Goal: Task Accomplishment & Management: Manage account settings

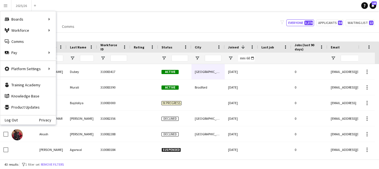
click at [121, 18] on div "My Workforce View Views Default view New view Update view Delete view Edit name…" at bounding box center [189, 22] width 379 height 19
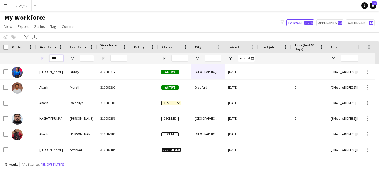
click at [61, 58] on input "****" at bounding box center [56, 58] width 14 height 7
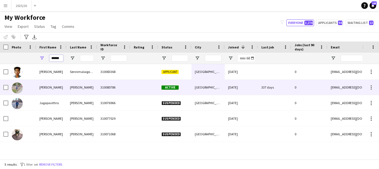
type input "******"
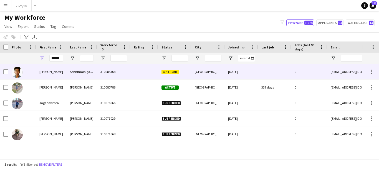
click at [93, 76] on div "Sennimalaigoundenpudur Muthusamy" at bounding box center [82, 71] width 31 height 15
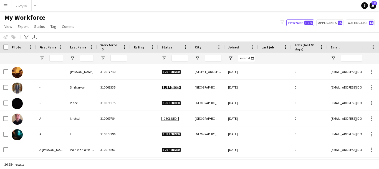
type input "******"
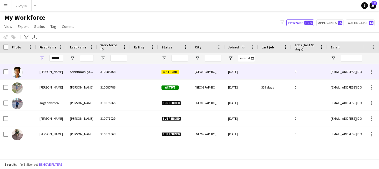
click at [96, 71] on div "Sennimalaigoundenpudur Muthusamy" at bounding box center [82, 71] width 31 height 15
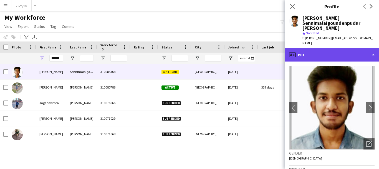
click at [341, 48] on div "profile Bio" at bounding box center [332, 54] width 94 height 13
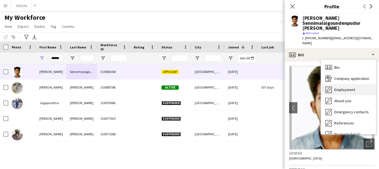
click at [343, 88] on div "Employment Employment" at bounding box center [348, 89] width 55 height 11
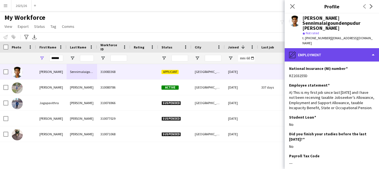
click at [346, 48] on div "pencil4 Employment" at bounding box center [332, 54] width 94 height 13
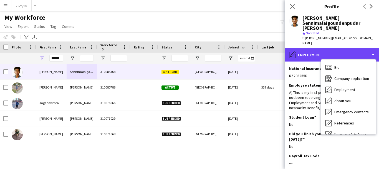
scroll to position [63, 0]
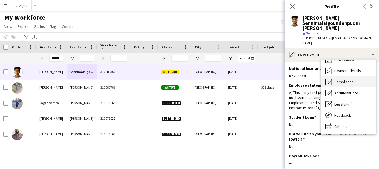
click at [348, 79] on span "Compliance" at bounding box center [344, 81] width 19 height 5
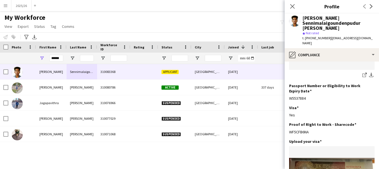
scroll to position [126, 0]
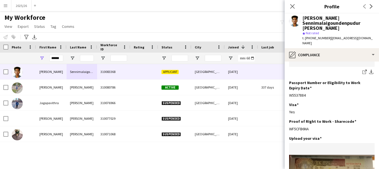
drag, startPoint x: 317, startPoint y: 119, endPoint x: 288, endPoint y: 120, distance: 29.5
click at [288, 120] on app-section-data-types "Nationality Edit this field Indian Permission to Work in the UK Edit this field…" at bounding box center [332, 114] width 94 height 107
copy div "WF5CFB6NA"
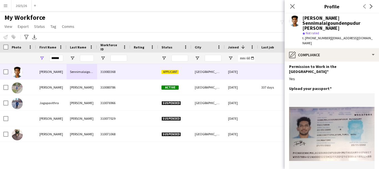
scroll to position [0, 0]
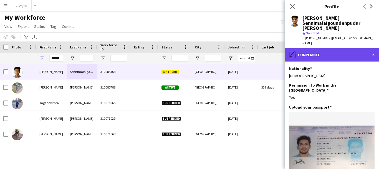
click at [325, 50] on div "pencil4 Compliance" at bounding box center [332, 54] width 94 height 13
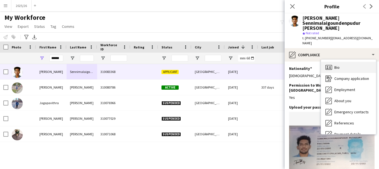
click at [349, 66] on div "Bio Bio" at bounding box center [348, 67] width 55 height 11
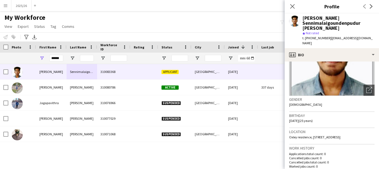
scroll to position [55, 0]
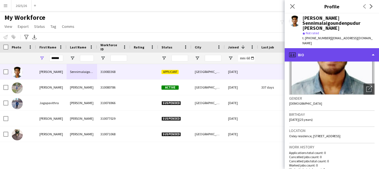
click at [374, 48] on div "profile Bio" at bounding box center [332, 54] width 94 height 13
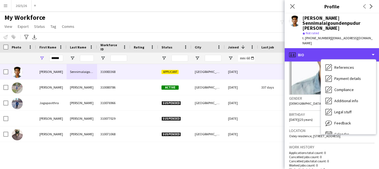
scroll to position [63, 0]
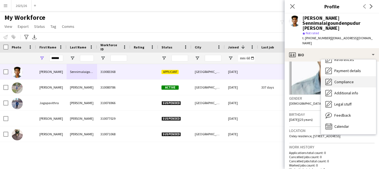
click at [351, 76] on div "Compliance Compliance" at bounding box center [348, 81] width 55 height 11
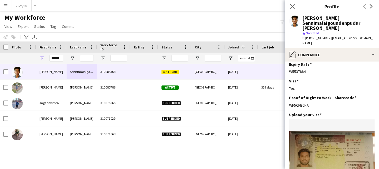
scroll to position [149, 0]
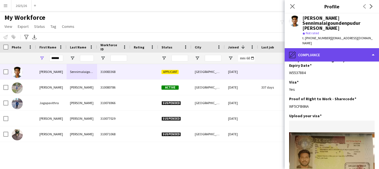
click at [351, 48] on div "pencil4 Compliance" at bounding box center [332, 54] width 94 height 13
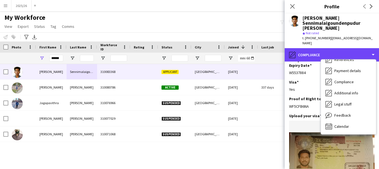
scroll to position [12, 0]
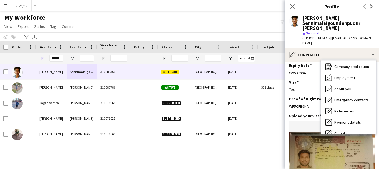
click at [346, 59] on div "Bio Bio" at bounding box center [348, 55] width 55 height 11
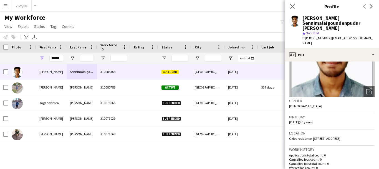
scroll to position [56, 0]
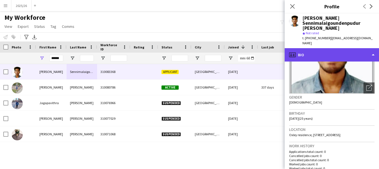
click at [363, 53] on div "profile Bio" at bounding box center [332, 54] width 94 height 13
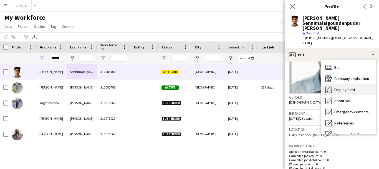
click at [358, 87] on div "Employment Employment" at bounding box center [348, 89] width 55 height 11
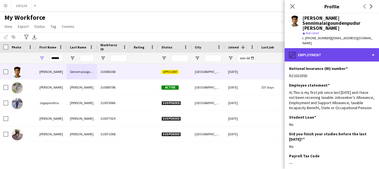
click at [347, 54] on div "pencil4 Employment" at bounding box center [332, 54] width 94 height 13
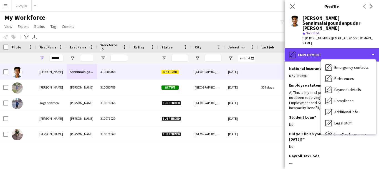
scroll to position [63, 0]
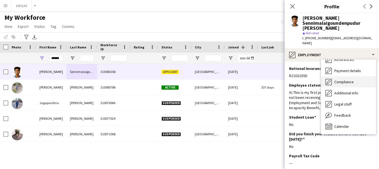
click at [347, 79] on span "Compliance" at bounding box center [344, 81] width 19 height 5
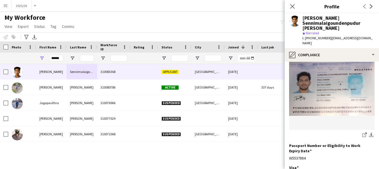
scroll to position [0, 0]
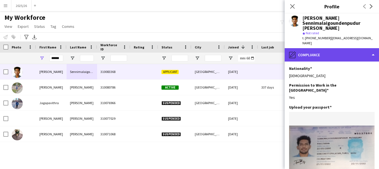
click at [338, 49] on div "pencil4 Compliance" at bounding box center [332, 54] width 94 height 13
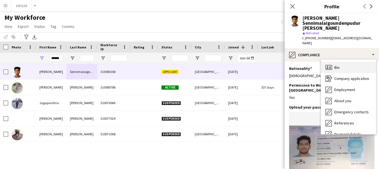
click at [363, 66] on div "Bio Bio" at bounding box center [348, 67] width 55 height 11
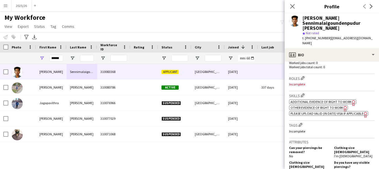
scroll to position [165, 0]
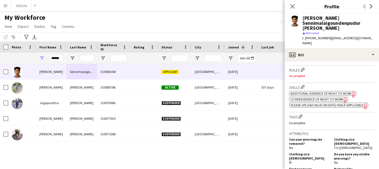
click at [303, 84] on h3 "Skills Edit crew company skills" at bounding box center [332, 87] width 86 height 6
click at [303, 84] on button "Edit crew company skills" at bounding box center [303, 87] width 6 height 6
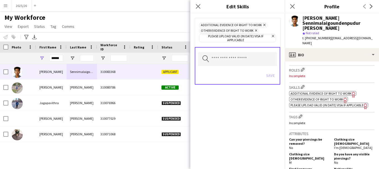
click at [263, 25] on icon at bounding box center [264, 25] width 2 height 2
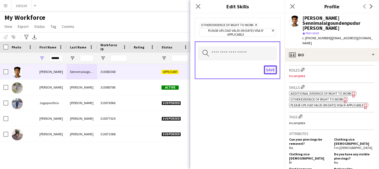
click at [273, 71] on button "Save" at bounding box center [270, 69] width 13 height 9
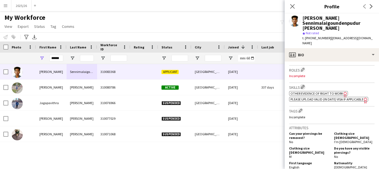
click at [304, 84] on button "Edit crew company skills" at bounding box center [303, 87] width 6 height 6
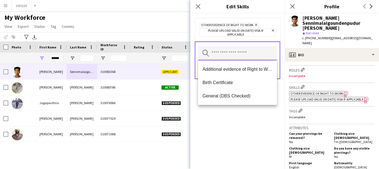
click at [242, 56] on input "text" at bounding box center [237, 53] width 79 height 14
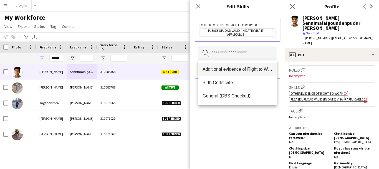
click at [241, 65] on mat-option "Additional evidence of Right to Work" at bounding box center [237, 68] width 79 height 13
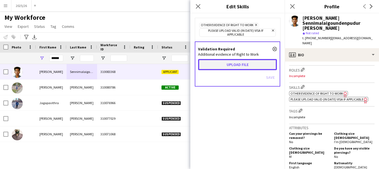
click at [241, 64] on button "Upload file" at bounding box center [237, 64] width 79 height 11
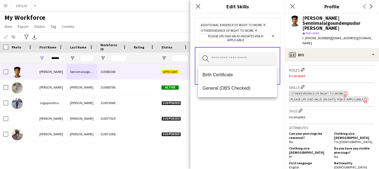
click at [268, 102] on div "Additional evidence of Right to Work Remove Other evidence of Right to Work Rem…" at bounding box center [237, 90] width 94 height 155
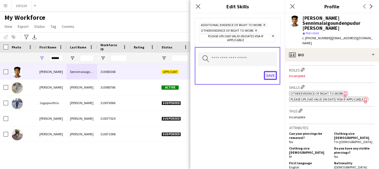
click at [275, 78] on button "Save" at bounding box center [270, 75] width 13 height 9
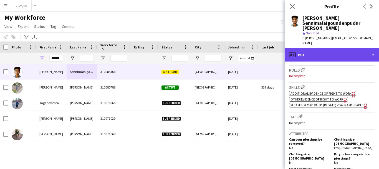
click at [329, 48] on div "profile Bio" at bounding box center [332, 54] width 94 height 13
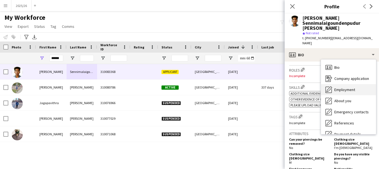
click at [348, 88] on div "Employment Employment" at bounding box center [348, 89] width 55 height 11
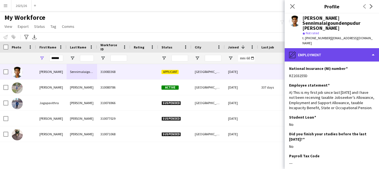
click at [309, 53] on div "pencil4 Employment" at bounding box center [332, 54] width 94 height 13
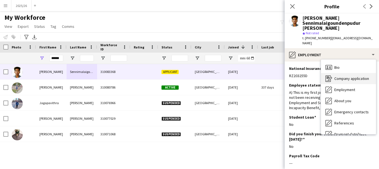
click at [333, 75] on div "Company application Company application" at bounding box center [348, 78] width 55 height 11
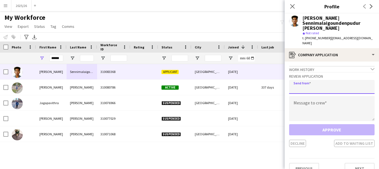
click at [345, 81] on input "email" at bounding box center [332, 87] width 86 height 14
type input "**********"
click at [306, 90] on div "**********" at bounding box center [332, 109] width 86 height 75
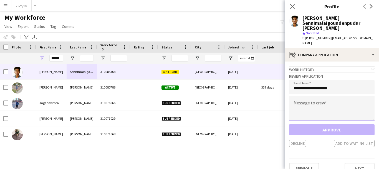
click at [328, 101] on textarea at bounding box center [332, 108] width 86 height 25
paste textarea "**********"
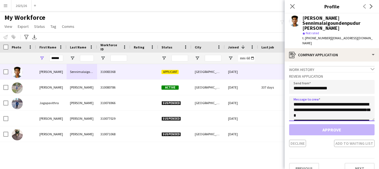
scroll to position [103, 0]
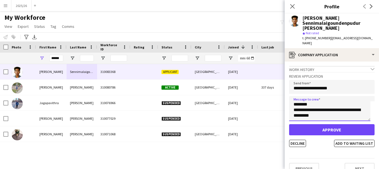
type textarea "**********"
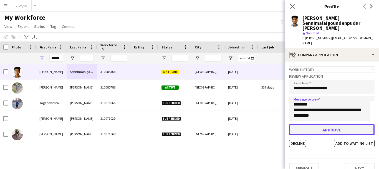
click at [338, 125] on button "Approve" at bounding box center [332, 129] width 86 height 11
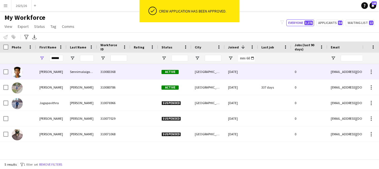
click at [265, 64] on div at bounding box center [274, 71] width 33 height 15
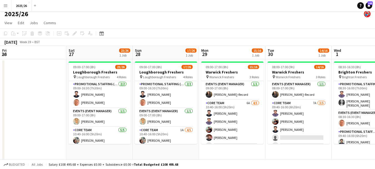
scroll to position [162, 0]
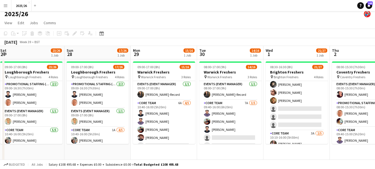
drag, startPoint x: 113, startPoint y: 98, endPoint x: 281, endPoint y: 79, distance: 168.8
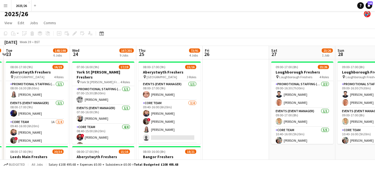
drag, startPoint x: 49, startPoint y: 83, endPoint x: 251, endPoint y: 78, distance: 202.1
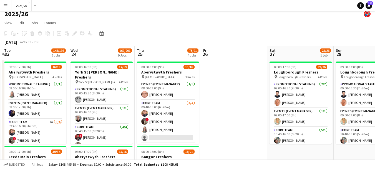
click at [129, 98] on app-card-role "Promotional Staffing (Team Leader) [DATE] 07:00-15:30 (8h30m) [PERSON_NAME]" at bounding box center [102, 95] width 62 height 19
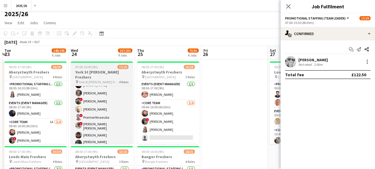
scroll to position [136, 0]
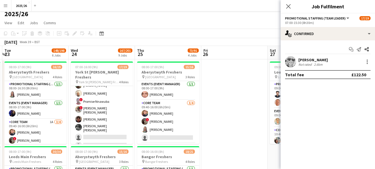
click at [285, 6] on div "Close pop-in" at bounding box center [289, 6] width 16 height 13
click at [286, 6] on icon "Close pop-in" at bounding box center [288, 6] width 5 height 5
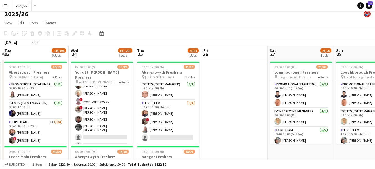
drag, startPoint x: 95, startPoint y: 81, endPoint x: 310, endPoint y: 73, distance: 214.4
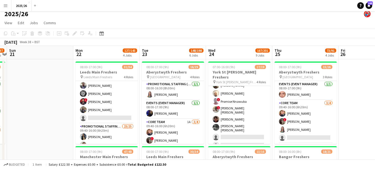
scroll to position [0, 203]
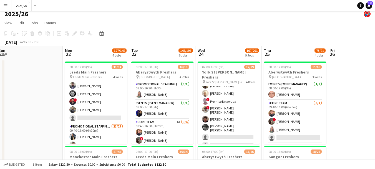
drag, startPoint x: 252, startPoint y: 102, endPoint x: 164, endPoint y: 99, distance: 87.5
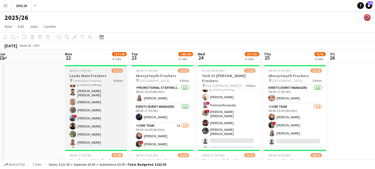
scroll to position [259, 0]
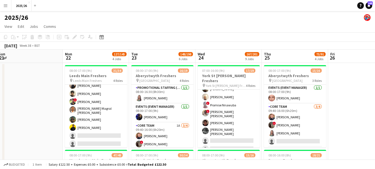
click at [114, 135] on app-card-role "Promotional Staffing (Brand Ambassadors) 23/25 09:40-16:00 (6h20m) [PERSON_NAME…" at bounding box center [96, 39] width 62 height 219
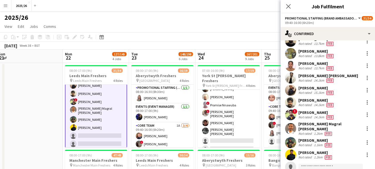
scroll to position [211, 0]
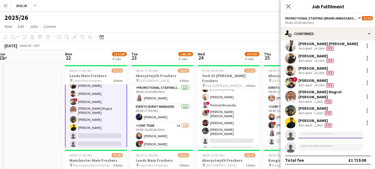
click at [324, 137] on input at bounding box center [330, 134] width 64 height 7
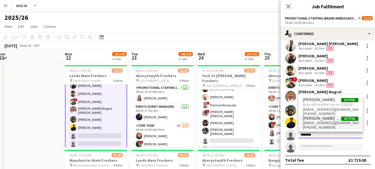
type input "********"
click at [320, 122] on span "[EMAIL_ADDRESS][DOMAIN_NAME]" at bounding box center [331, 122] width 56 height 4
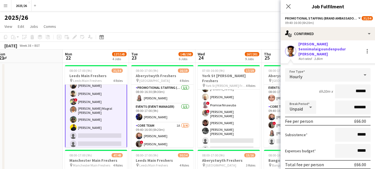
scroll to position [311, 0]
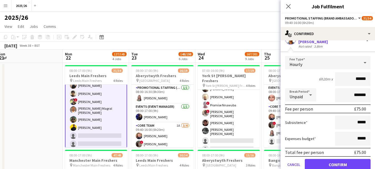
type input "******"
click at [343, 166] on button "Confirm" at bounding box center [338, 164] width 66 height 11
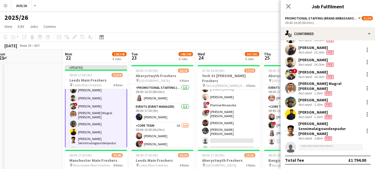
scroll to position [220, 0]
click at [343, 130] on div "[PERSON_NAME] Sennimalaigoundenpudur [PERSON_NAME]" at bounding box center [329, 128] width 63 height 15
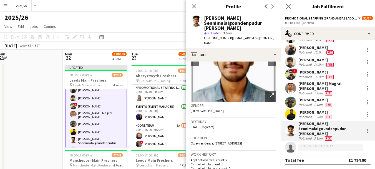
scroll to position [55, 0]
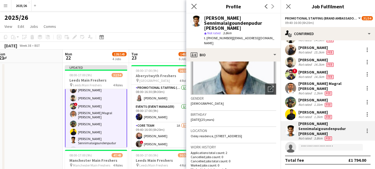
click at [195, 9] on app-icon "Close pop-in" at bounding box center [194, 6] width 8 height 8
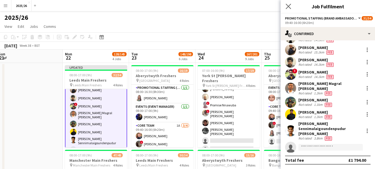
click at [285, 4] on app-icon "Close pop-in" at bounding box center [289, 6] width 8 height 8
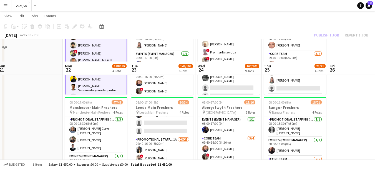
scroll to position [77, 0]
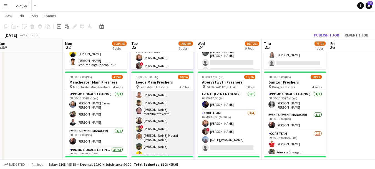
scroll to position [246, 0]
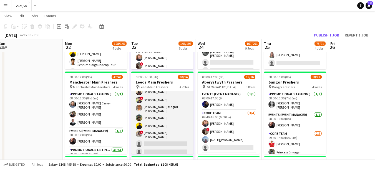
click at [176, 144] on app-card-role "Promotional Staffing (Brand Ambassadors) 1A 23/25 09:40-16:00 (6h20m) [PERSON_N…" at bounding box center [162, 46] width 62 height 220
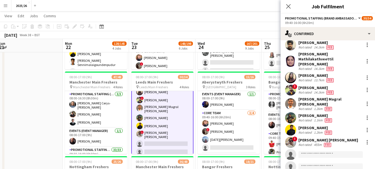
scroll to position [215, 0]
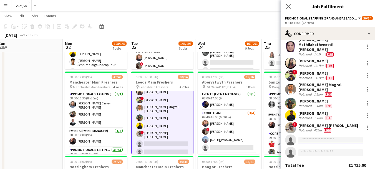
click at [330, 136] on input at bounding box center [330, 139] width 64 height 7
type input "****"
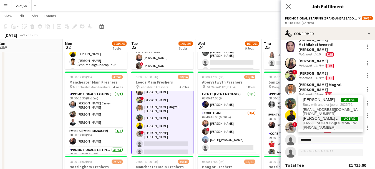
type input "********"
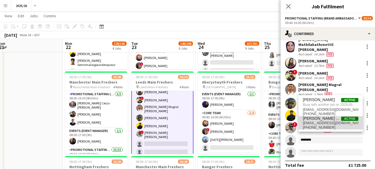
click at [332, 119] on span "[PERSON_NAME] Sennimalaigoundenpudur [PERSON_NAME]" at bounding box center [322, 118] width 38 height 5
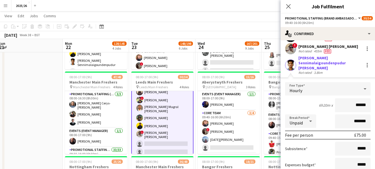
scroll to position [349, 0]
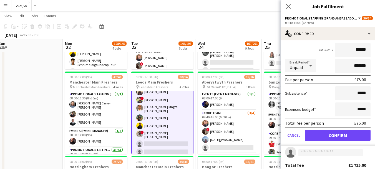
type input "******"
click at [344, 130] on button "Confirm" at bounding box center [338, 134] width 66 height 11
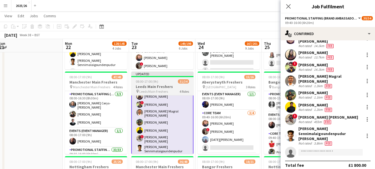
scroll to position [0, 204]
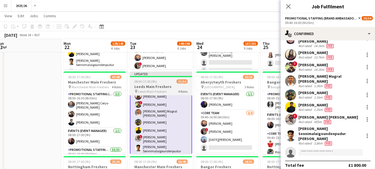
drag, startPoint x: 193, startPoint y: 143, endPoint x: 192, endPoint y: 148, distance: 5.2
click at [192, 148] on div "Promotional Staffing (Team Leader) [DATE] 08:00-16:30 (8h30m) [PERSON_NAME] [PE…" at bounding box center [161, 124] width 62 height 59
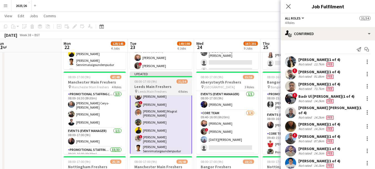
scroll to position [268, 0]
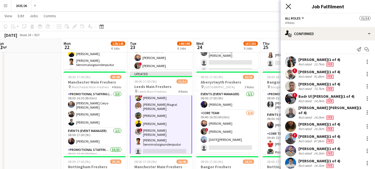
click at [290, 6] on icon "Close pop-in" at bounding box center [288, 6] width 5 height 5
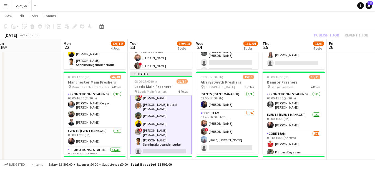
click at [330, 30] on app-toolbar "Copy Paste Paste Ctrl+V Paste with crew Ctrl+Shift+V Paste linked Job [GEOGRAPH…" at bounding box center [187, 26] width 375 height 9
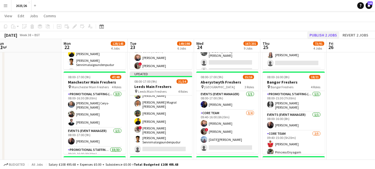
scroll to position [265, 0]
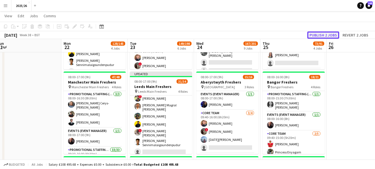
click at [329, 33] on button "Publish 2 jobs" at bounding box center [323, 34] width 32 height 7
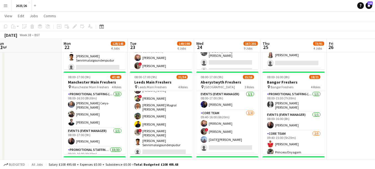
scroll to position [0, 0]
